Goal: Find specific page/section: Find specific page/section

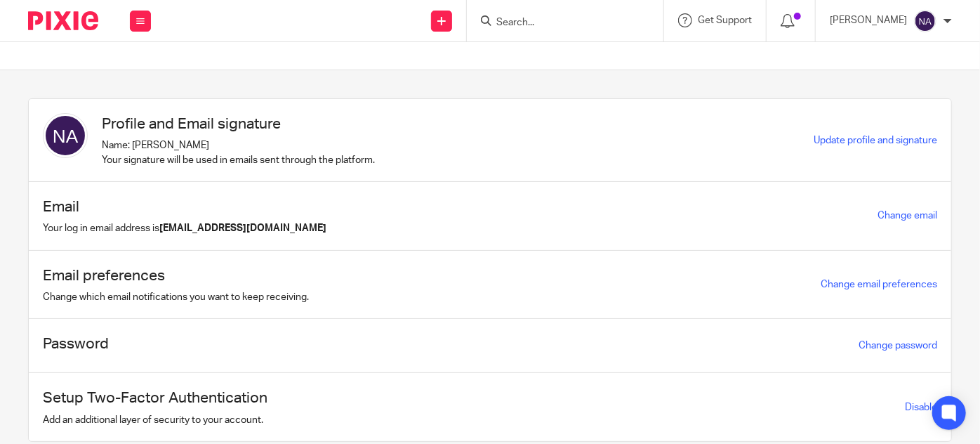
click at [610, 24] on input "Search" at bounding box center [558, 23] width 126 height 13
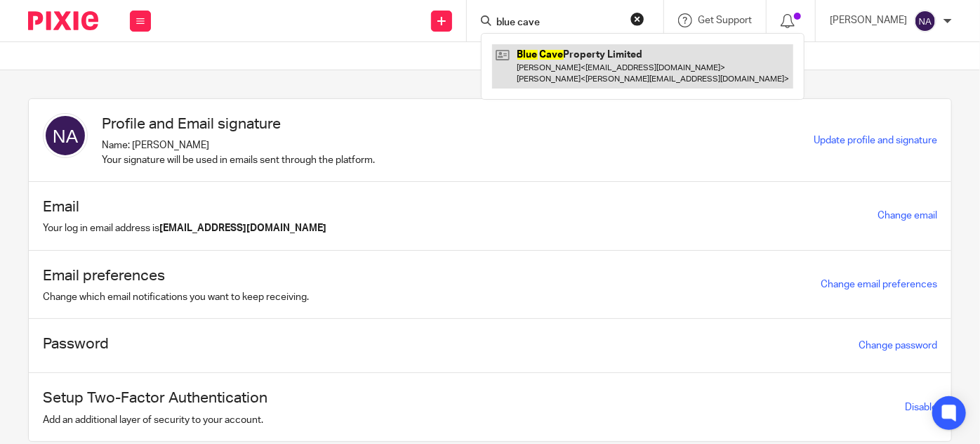
type input "blue cave"
click at [599, 50] on link at bounding box center [642, 66] width 301 height 44
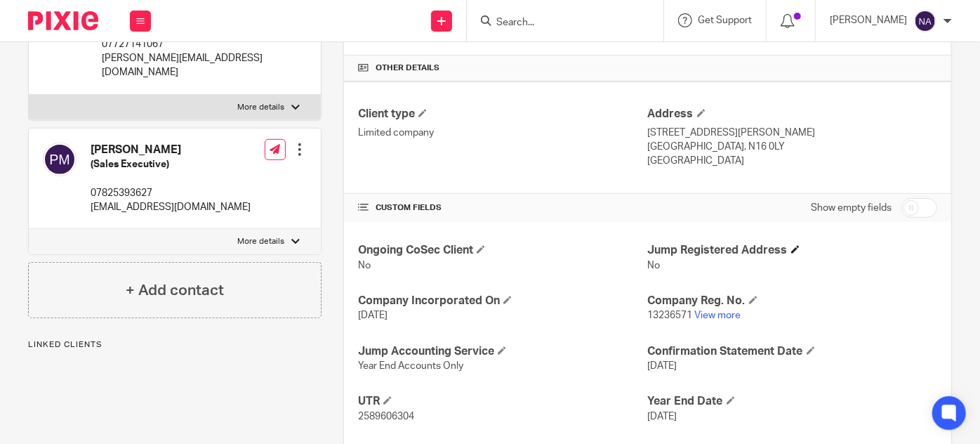
scroll to position [319, 0]
click at [719, 312] on link "View more" at bounding box center [718, 314] width 46 height 10
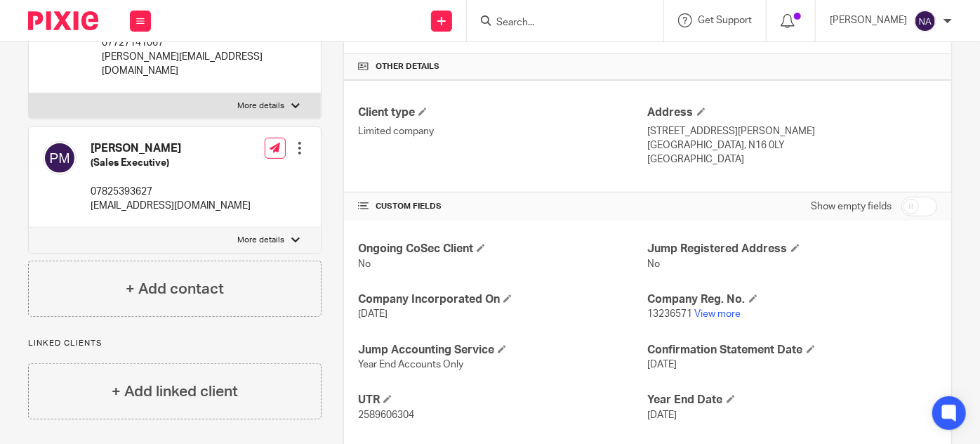
click at [567, 20] on input "Search" at bounding box center [558, 23] width 126 height 13
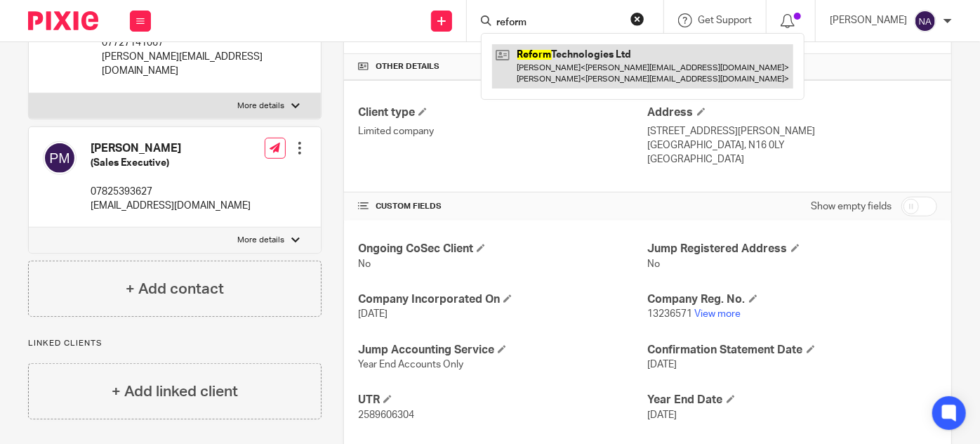
type input "reform"
click at [582, 48] on link at bounding box center [642, 66] width 301 height 44
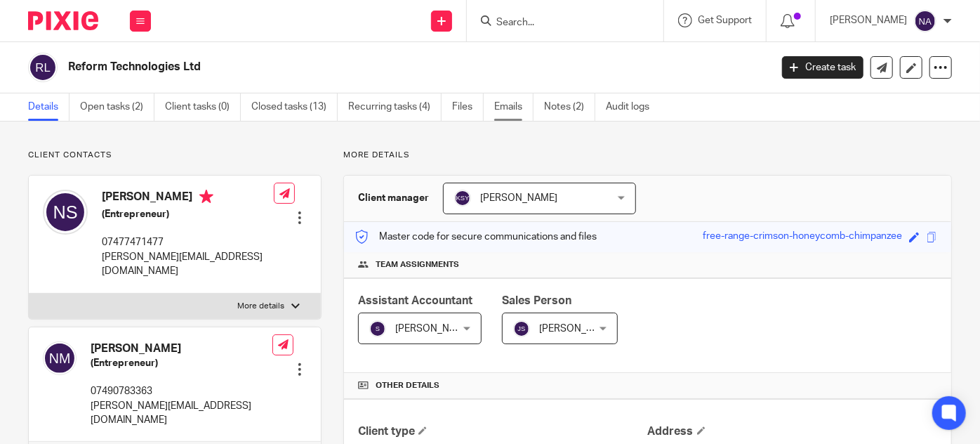
click at [511, 103] on link "Emails" at bounding box center [513, 106] width 39 height 27
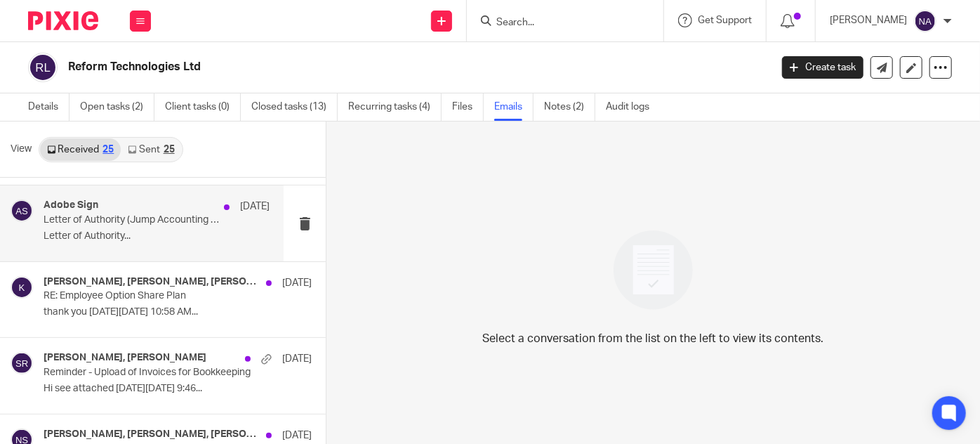
scroll to position [319, 0]
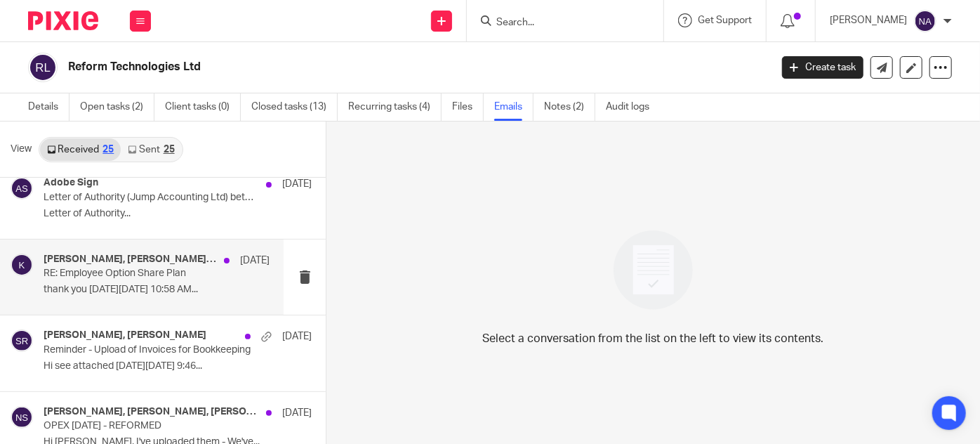
click at [161, 285] on p "thank you [DATE][DATE] 10:58 AM..." at bounding box center [157, 290] width 226 height 12
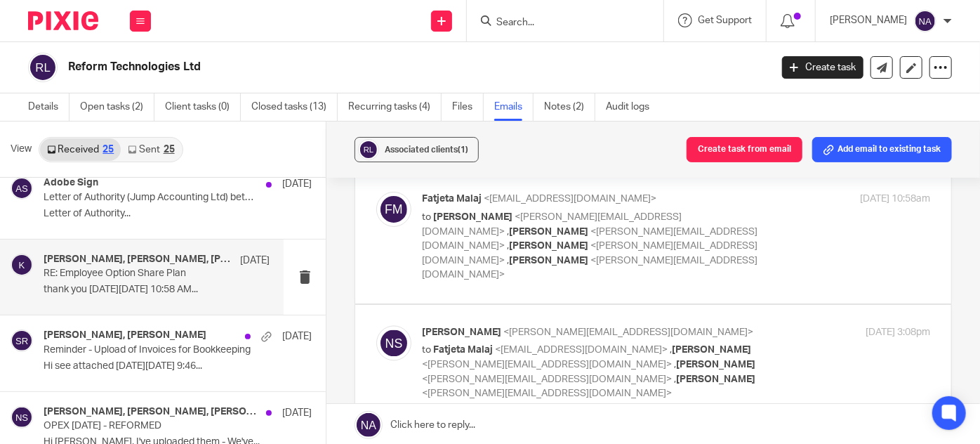
scroll to position [1404, 0]
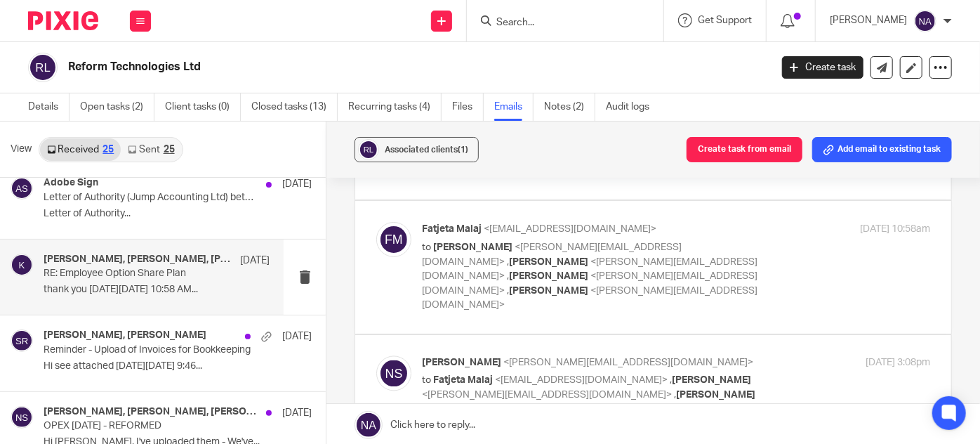
click at [533, 271] on span "<karishma@augustlaw.co.uk>" at bounding box center [590, 283] width 336 height 25
checkbox input "true"
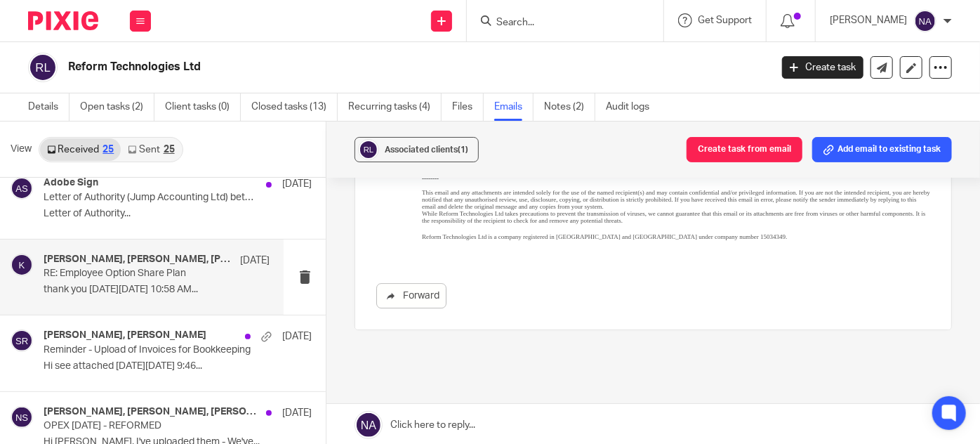
scroll to position [2312, 0]
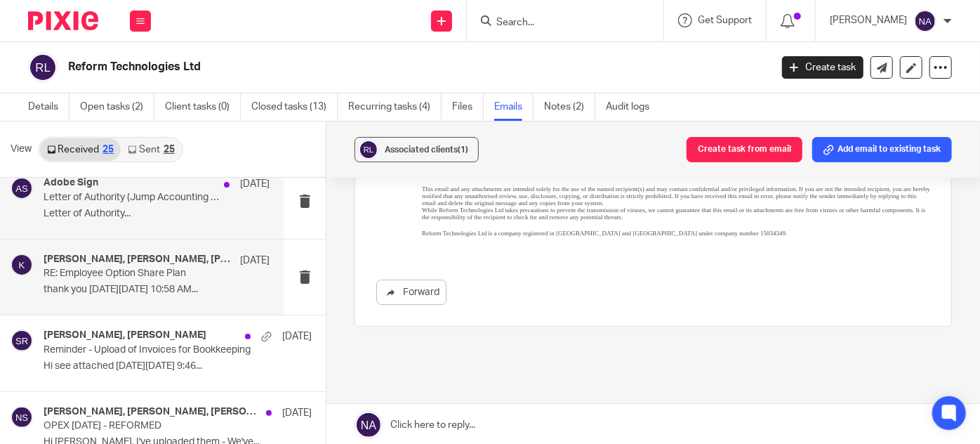
click at [148, 208] on p "Letter of Authority..." at bounding box center [157, 214] width 226 height 12
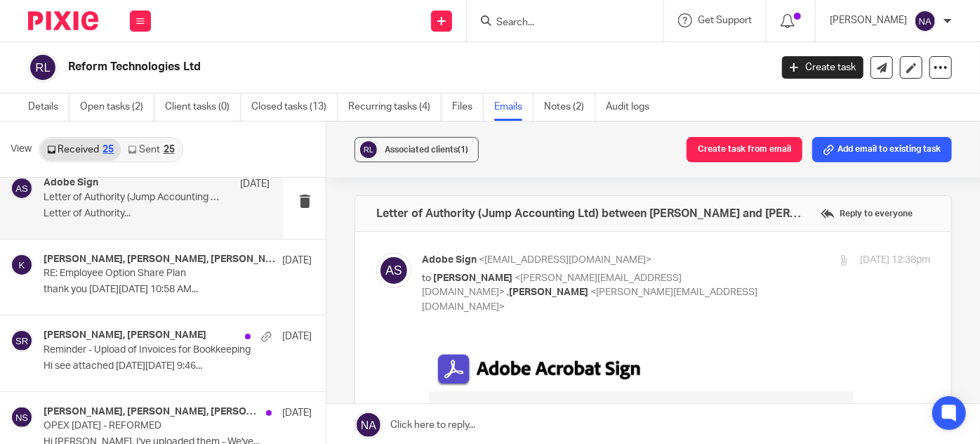
scroll to position [0, 0]
click at [164, 147] on div "25" at bounding box center [169, 150] width 11 height 10
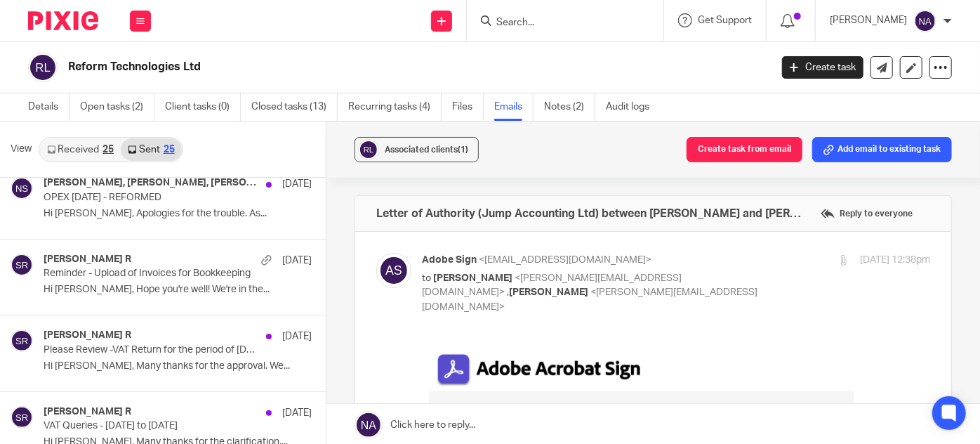
scroll to position [1, 0]
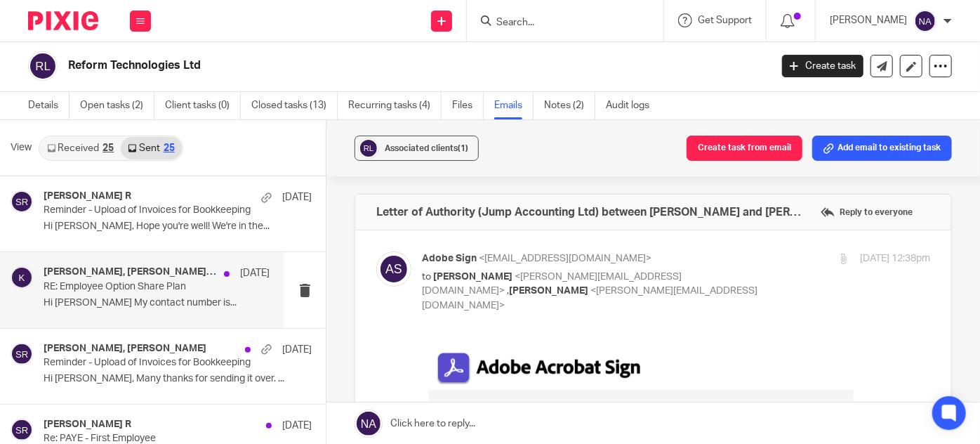
click at [174, 309] on div "Neil Saada, Fatjeta Malaj, karishma, Subhashree Sadasivan 2 Jul RE: Employee Op…" at bounding box center [157, 289] width 226 height 47
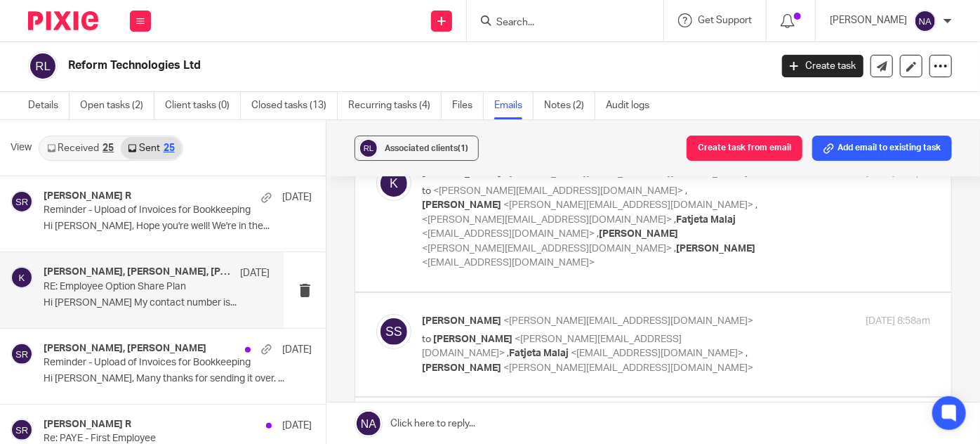
scroll to position [127, 0]
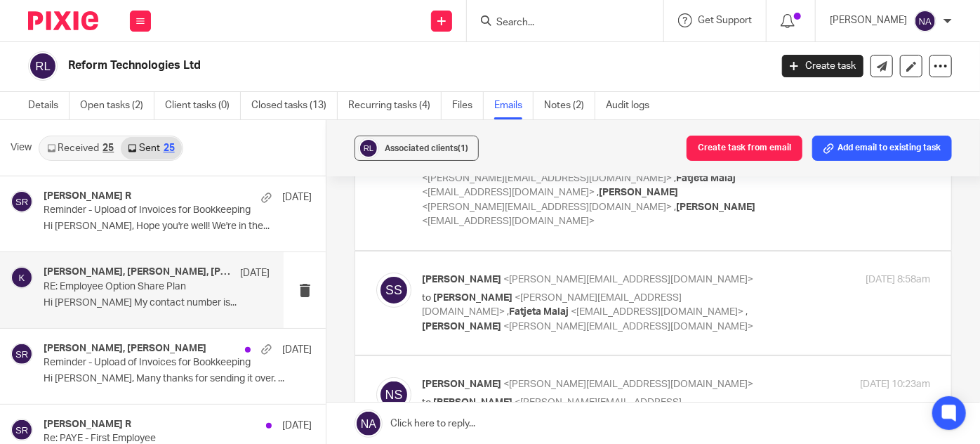
click at [559, 212] on p "to <karishma@augustlaw.co.uk> , Neil Saada <neil.s@feelreformed.com> , <subhash…" at bounding box center [591, 186] width 338 height 86
checkbox input "true"
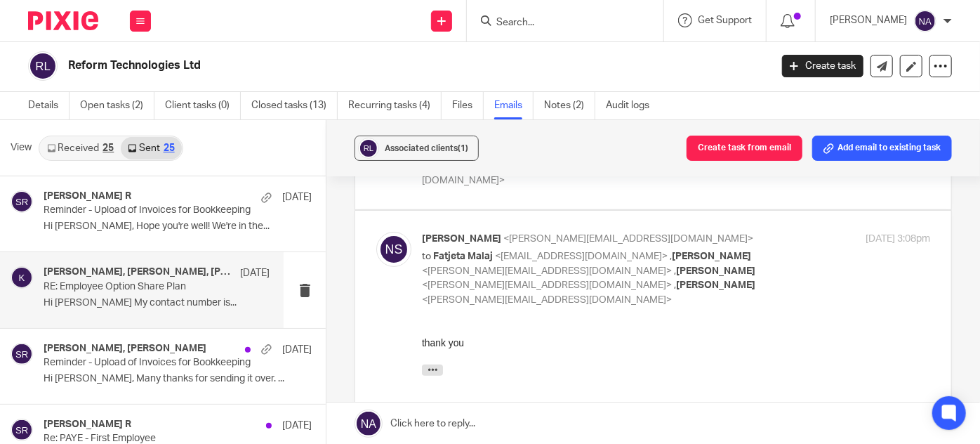
scroll to position [2808, 0]
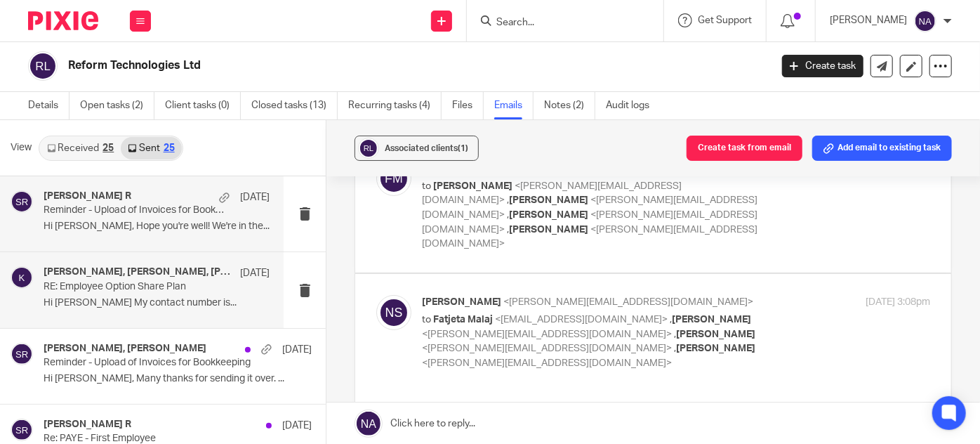
click at [135, 211] on p "Reminder - Upload of Invoices for Bookkeeping" at bounding box center [134, 210] width 181 height 12
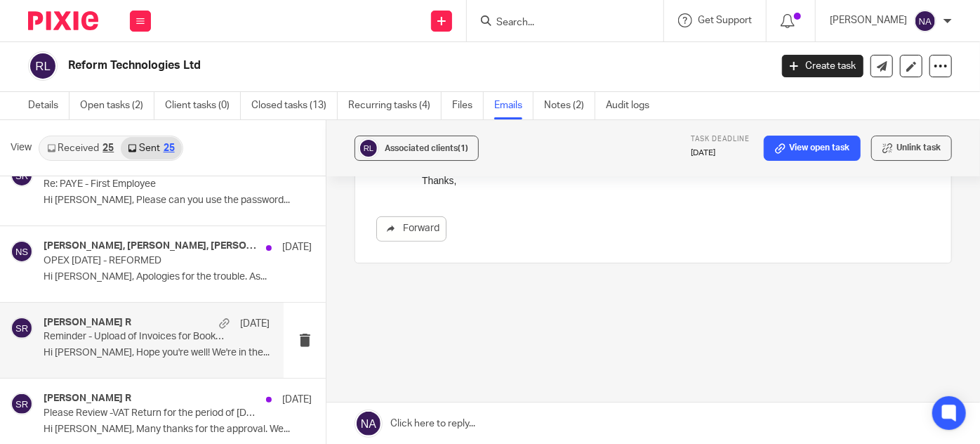
scroll to position [255, 0]
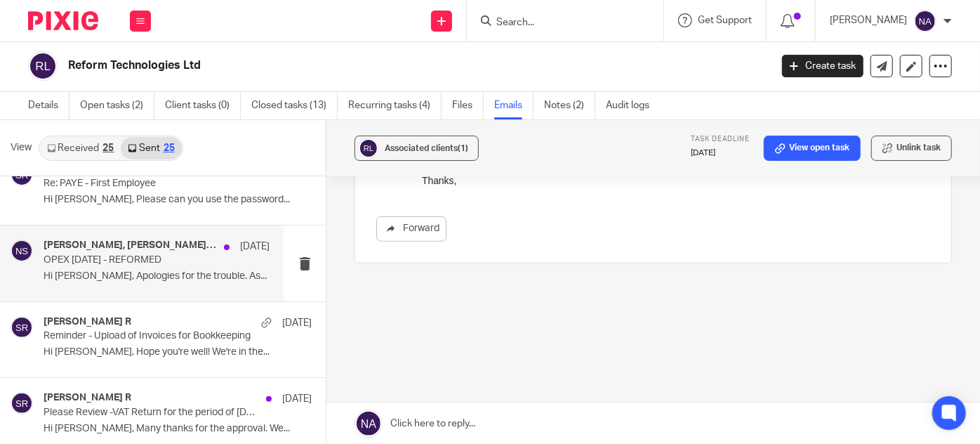
drag, startPoint x: 168, startPoint y: 280, endPoint x: 191, endPoint y: 277, distance: 23.4
click at [168, 279] on div "Neil Saada, Swetha R, Kian Sadoughi-Yarand, Raul Bava 30 Jun OPEX MAY 2025 - RE…" at bounding box center [157, 262] width 226 height 47
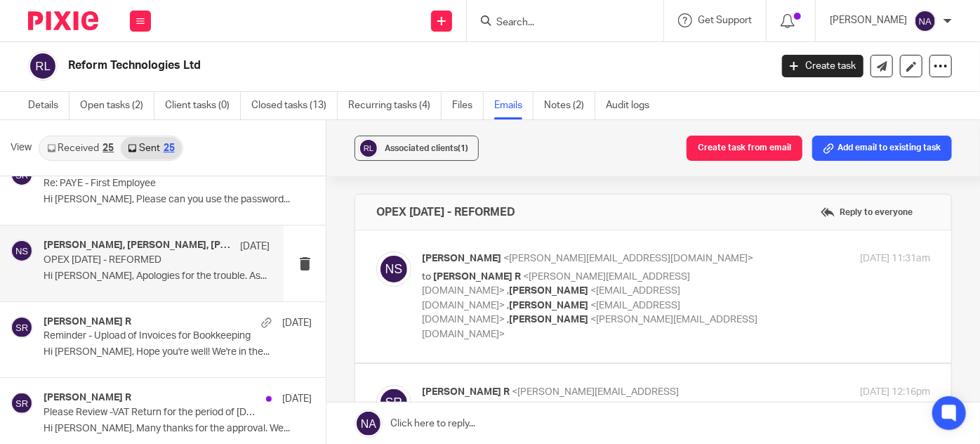
scroll to position [0, 0]
click at [588, 298] on p "to Swetha R <swetha.r@jumpaccounting.co.uk> , Kian Sadoughi-Yarand <kian@jumpac…" at bounding box center [591, 306] width 338 height 72
checkbox input "true"
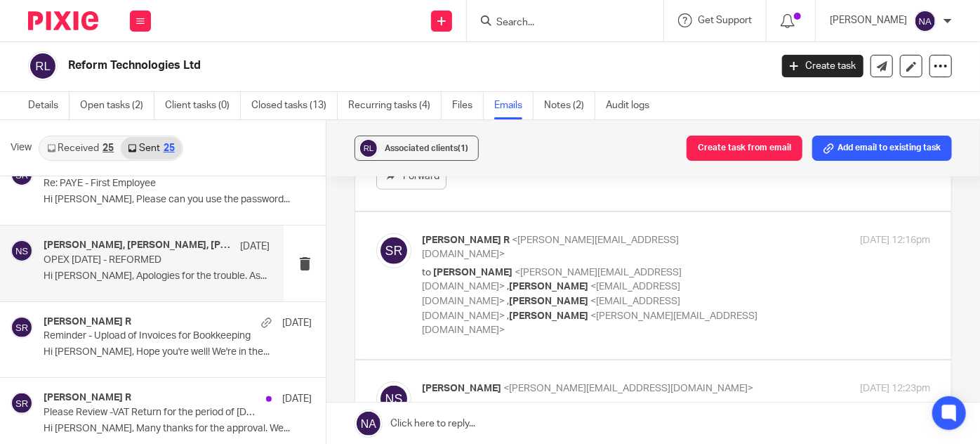
scroll to position [574, 0]
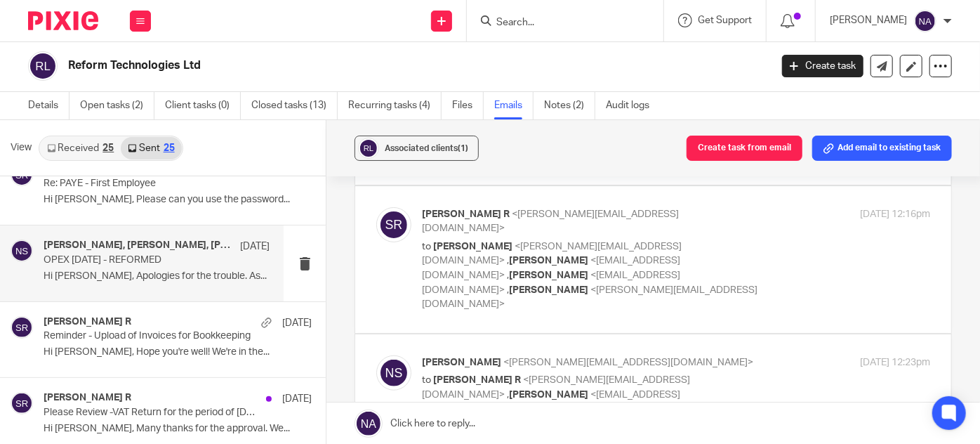
click at [531, 239] on p "to Neil Saada <neil.s@feelreformed.com> , Kian Sadoughi-Yarand <kian@jumpaccoun…" at bounding box center [591, 275] width 338 height 72
checkbox input "true"
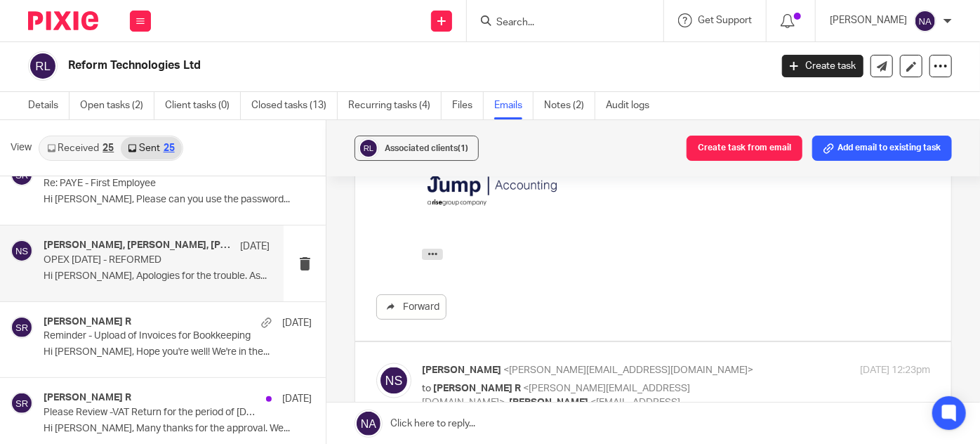
scroll to position [1021, 0]
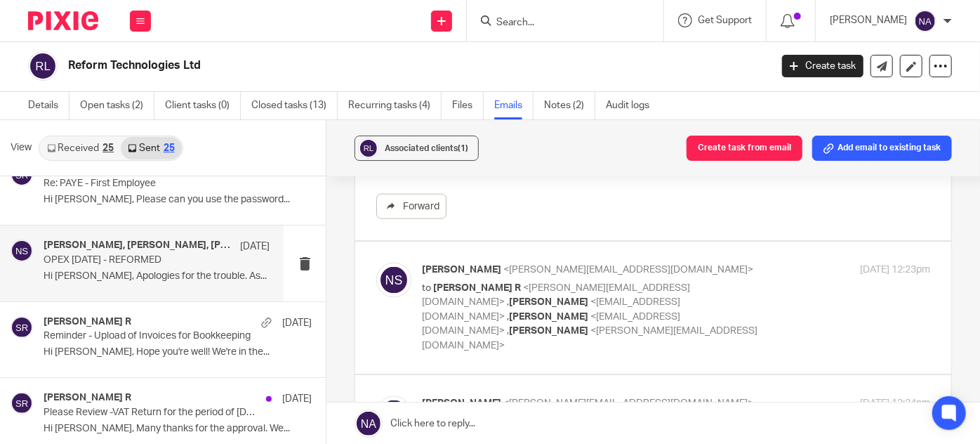
click at [553, 281] on p "to Swetha R <swetha.r@jumpaccounting.co.uk> , Kian Sadoughi-Yarand <kian@jumpac…" at bounding box center [591, 317] width 338 height 72
checkbox input "true"
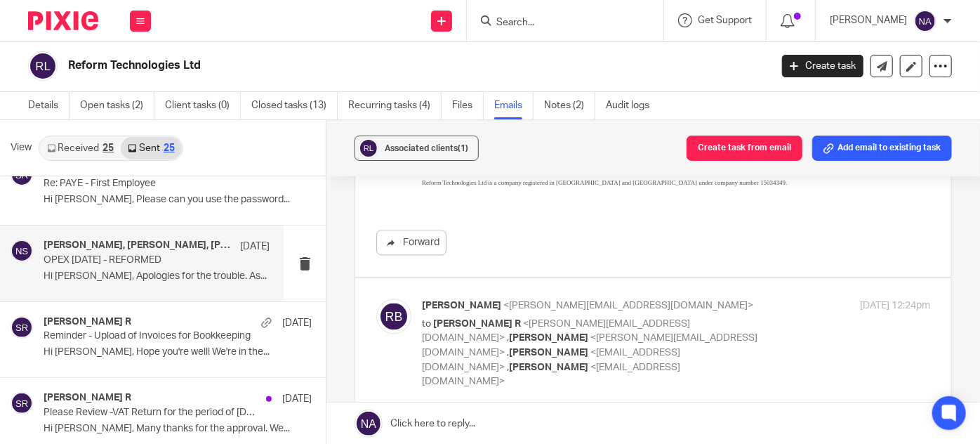
scroll to position [1467, 0]
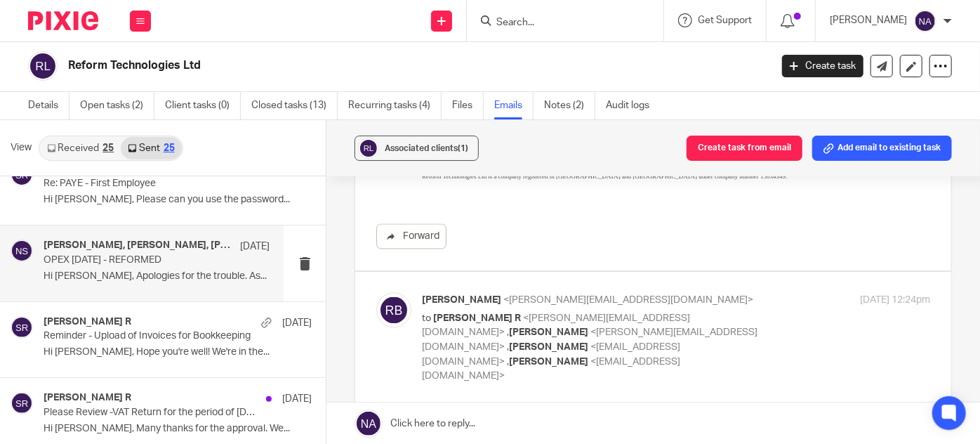
click at [558, 272] on label at bounding box center [653, 338] width 596 height 132
click at [376, 292] on input "checkbox" at bounding box center [376, 292] width 1 height 1
checkbox input "true"
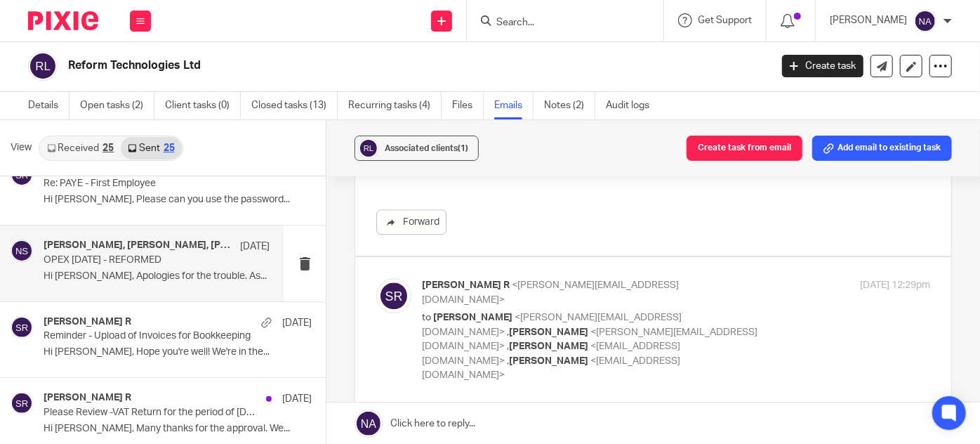
click at [534, 257] on label at bounding box center [653, 330] width 596 height 147
click at [376, 277] on input "checkbox" at bounding box center [376, 277] width 1 height 1
checkbox input "true"
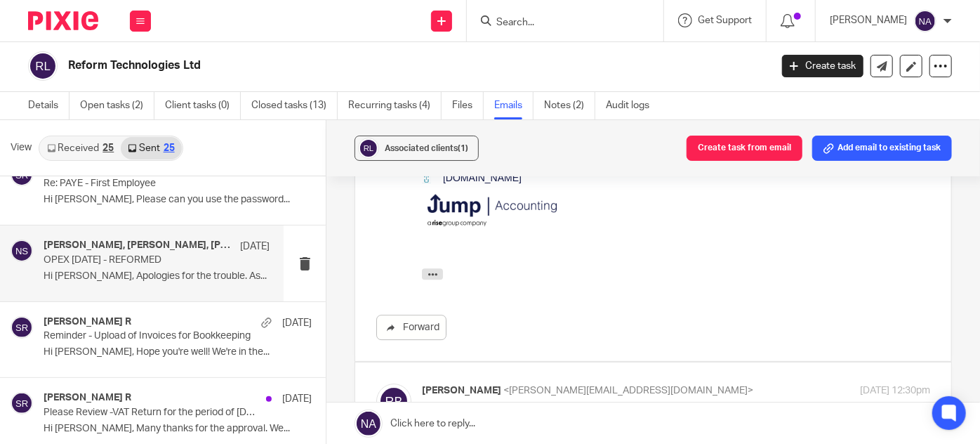
click at [509, 402] on p "to Swetha R <swetha.r@jumpaccounting.co.uk> , Neil Saada <neil.s@feelreformed.c…" at bounding box center [591, 438] width 338 height 72
checkbox input "true"
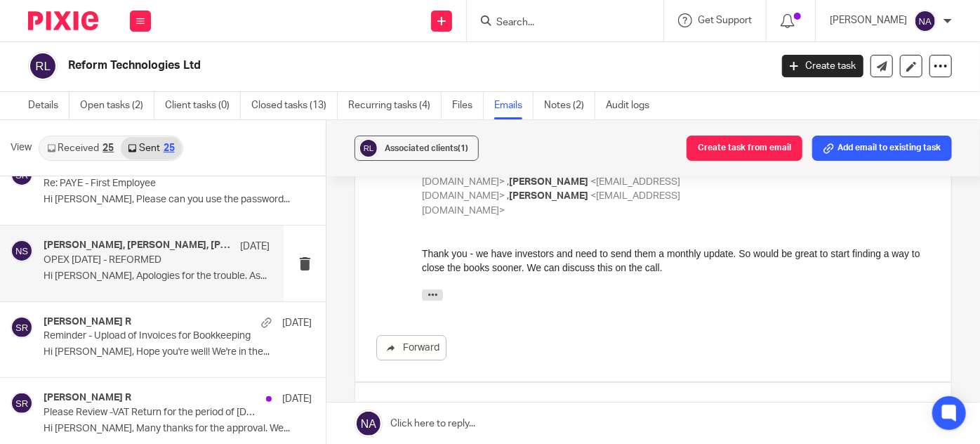
checkbox input "true"
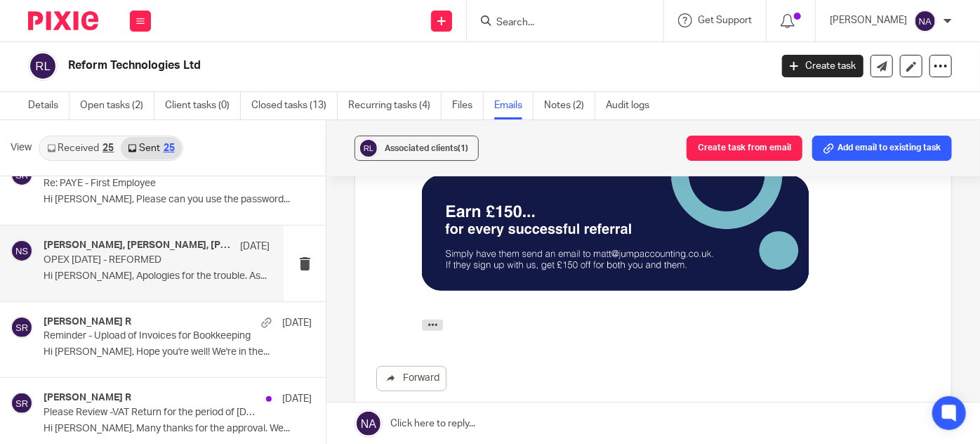
click at [376, 434] on input "checkbox" at bounding box center [376, 434] width 1 height 1
checkbox input "true"
